Goal: Transaction & Acquisition: Purchase product/service

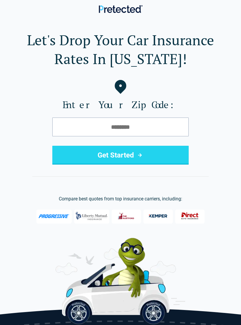
click at [150, 113] on div "Enter Your Zip Code: Get Started" at bounding box center [120, 122] width 222 height 85
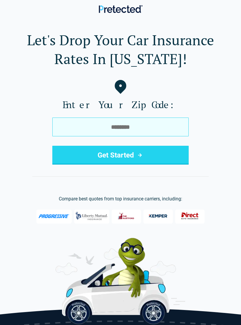
click at [155, 132] on input "tel" at bounding box center [120, 127] width 136 height 19
type input "*****"
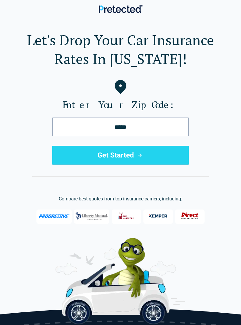
click at [151, 155] on button "Get Started" at bounding box center [120, 155] width 136 height 19
click at [166, 153] on button "Get Started" at bounding box center [120, 155] width 136 height 19
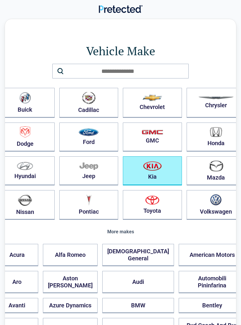
click at [147, 170] on img "button" at bounding box center [152, 166] width 19 height 10
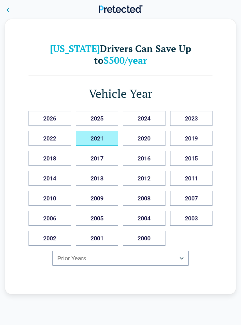
click at [109, 131] on button "2021" at bounding box center [97, 138] width 43 height 15
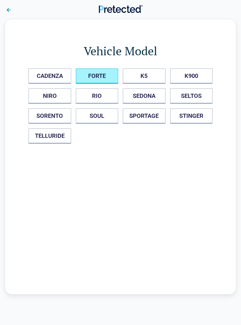
click at [103, 76] on button "FORTE" at bounding box center [97, 76] width 43 height 15
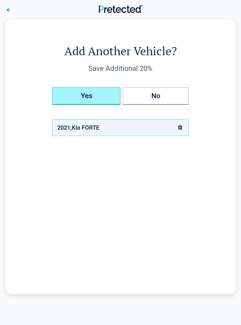
click at [64, 95] on button "Yes" at bounding box center [86, 96] width 68 height 18
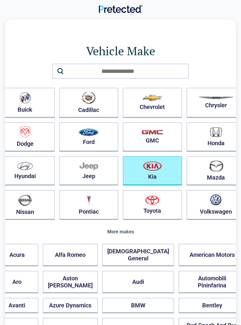
click at [147, 171] on img "button" at bounding box center [152, 166] width 19 height 10
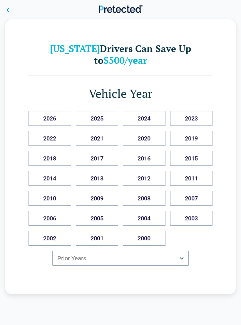
click at [108, 131] on button "2021" at bounding box center [97, 138] width 43 height 15
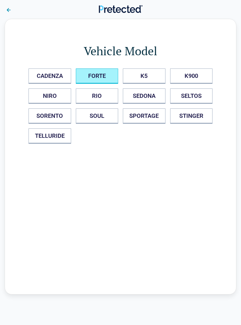
click at [105, 71] on button "FORTE" at bounding box center [97, 76] width 43 height 15
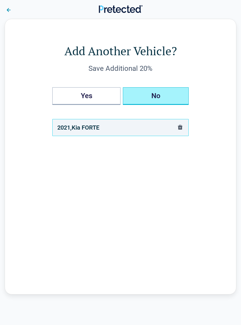
click at [168, 99] on button "No" at bounding box center [156, 96] width 66 height 18
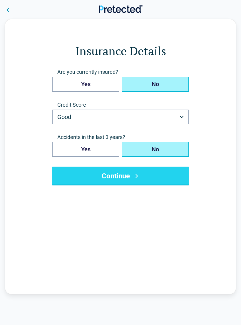
click at [146, 83] on button "No" at bounding box center [155, 84] width 67 height 15
click at [182, 114] on button "Good" at bounding box center [120, 117] width 136 height 15
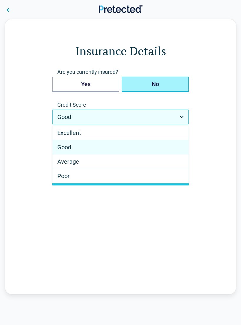
click at [168, 165] on div "Average" at bounding box center [121, 162] width 136 height 14
select select "*******"
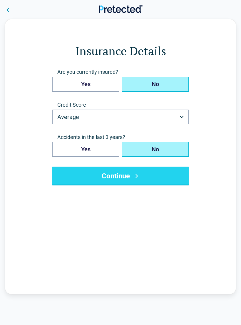
click at [171, 150] on button "No" at bounding box center [155, 149] width 67 height 15
click at [158, 178] on button "Continue" at bounding box center [120, 176] width 136 height 19
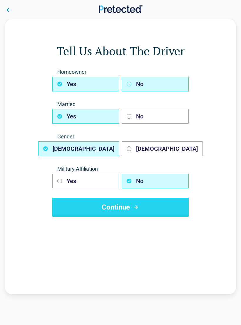
click at [132, 80] on button "No" at bounding box center [155, 84] width 67 height 15
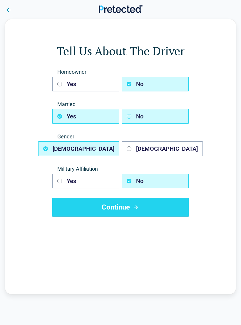
click at [131, 118] on icon "button" at bounding box center [129, 116] width 5 height 5
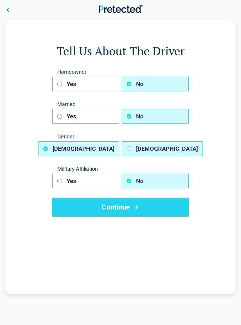
click at [139, 150] on button "Female" at bounding box center [162, 148] width 81 height 15
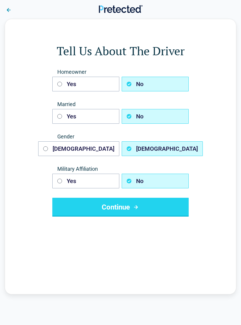
click at [153, 205] on button "Continue" at bounding box center [120, 207] width 136 height 19
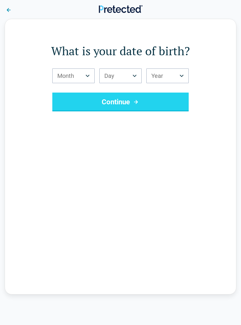
click at [86, 71] on button "Month" at bounding box center [73, 76] width 42 height 15
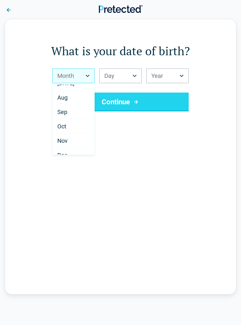
scroll to position [95, 0]
click at [67, 101] on span "Aug" at bounding box center [62, 97] width 10 height 7
select select "*"
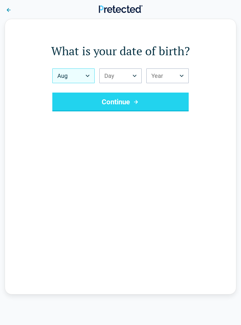
click at [130, 76] on button "Day" at bounding box center [120, 76] width 42 height 15
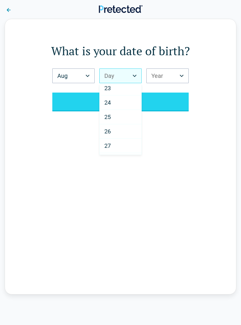
scroll to position [320, 0]
click at [109, 143] on span "27" at bounding box center [107, 146] width 6 height 7
select select "**"
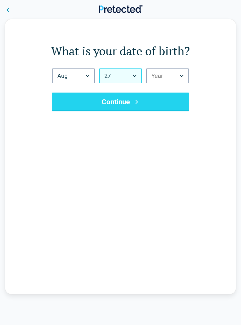
click at [186, 73] on button "Year" at bounding box center [167, 76] width 42 height 15
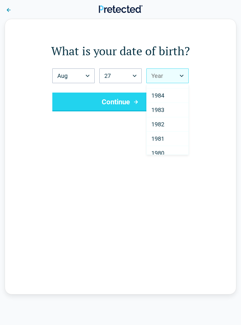
scroll to position [328, 0]
click at [167, 124] on div "1982" at bounding box center [168, 124] width 42 height 14
select select "****"
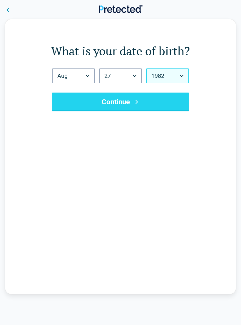
click at [158, 100] on button "Continue" at bounding box center [120, 102] width 136 height 19
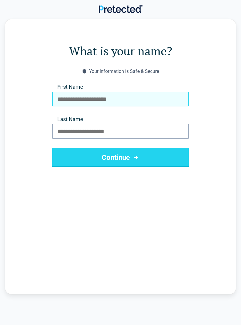
click at [164, 96] on input "First Name" at bounding box center [120, 99] width 136 height 15
type input "******"
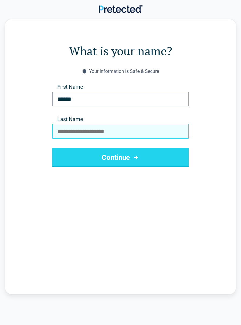
type input "******"
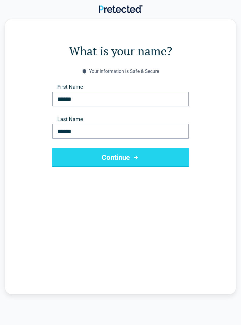
click at [149, 158] on button "Continue" at bounding box center [120, 157] width 136 height 19
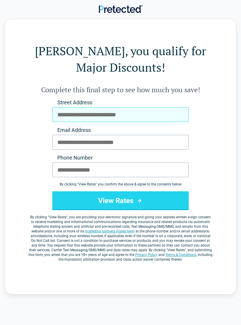
click at [154, 116] on input "Street Address" at bounding box center [120, 114] width 136 height 15
type input "**********"
click at [153, 112] on input "**********" at bounding box center [120, 114] width 136 height 15
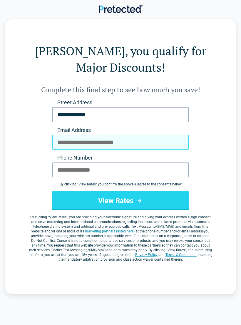
click at [139, 142] on input "Email Address" at bounding box center [120, 142] width 136 height 15
type input "**********"
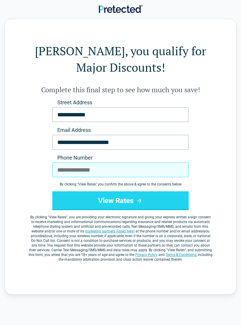
type input "**********"
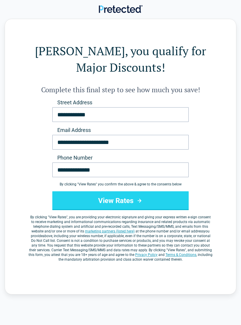
click at [148, 200] on button "View Rates" at bounding box center [120, 200] width 136 height 19
click at [156, 201] on button "View Rates" at bounding box center [120, 200] width 136 height 19
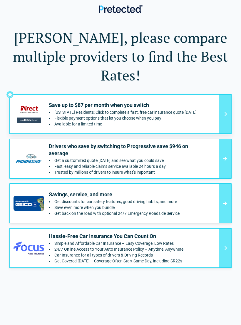
click at [222, 111] on icon at bounding box center [224, 114] width 7 height 7
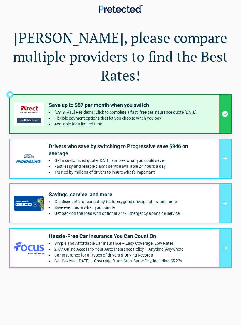
click at [199, 97] on div "Save up to $87 per month when you switch Ohio Residents: Click to complete a fa…" at bounding box center [120, 181] width 222 height 174
click at [226, 94] on div "Save up to $87 per month when you switch Ohio Residents: Click to complete a fa…" at bounding box center [120, 181] width 222 height 174
click at [24, 94] on div "Save up to $87 per month when you switch Ohio Residents: Click to complete a fa…" at bounding box center [120, 181] width 222 height 174
click at [13, 68] on div "Kassie, please compare multiple providers to find the Best Rates! Save up to $8…" at bounding box center [120, 148] width 222 height 240
